Goal: Navigation & Orientation: Find specific page/section

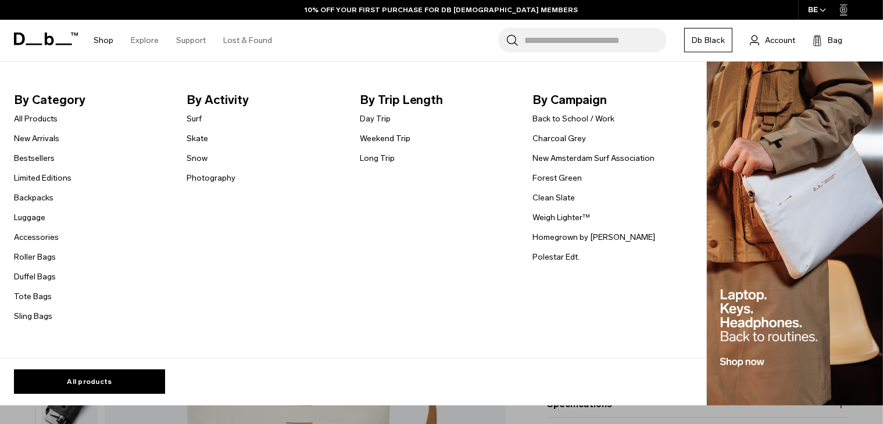
click at [744, 240] on img "Main Navigation" at bounding box center [795, 234] width 176 height 345
click at [732, 381] on header "Main Navigation" at bounding box center [735, 374] width 56 height 64
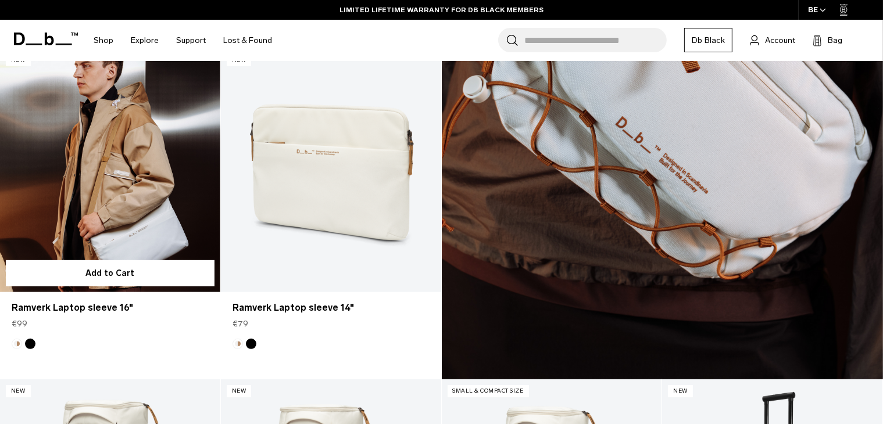
scroll to position [591, 0]
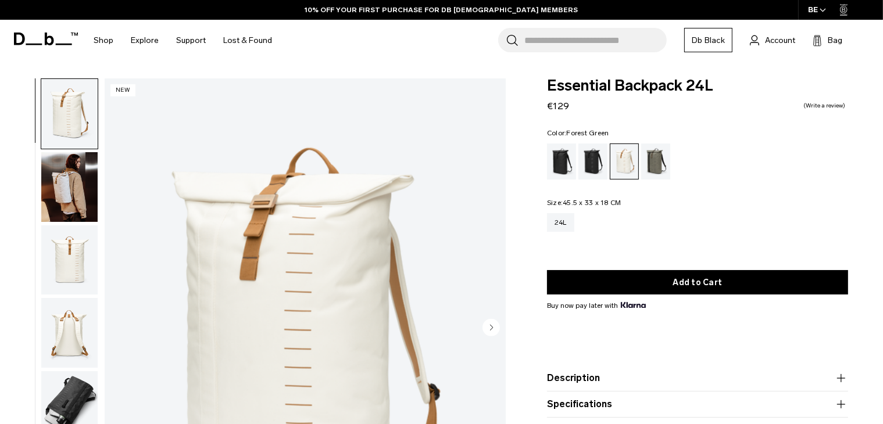
click at [662, 166] on div "Forest Green" at bounding box center [656, 162] width 30 height 36
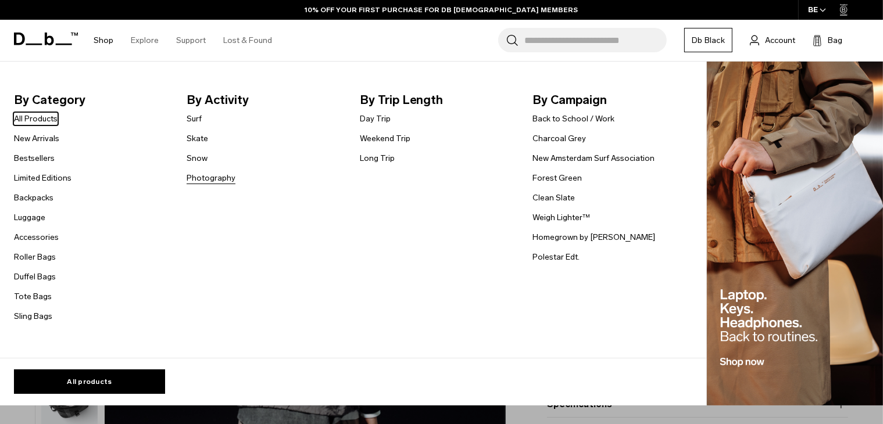
click at [195, 179] on link "Photography" at bounding box center [211, 178] width 49 height 12
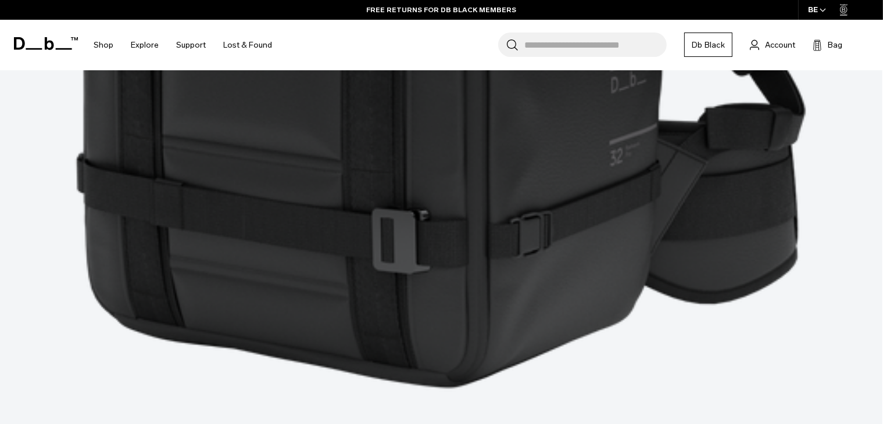
scroll to position [1897, 0]
